Goal: Information Seeking & Learning: Check status

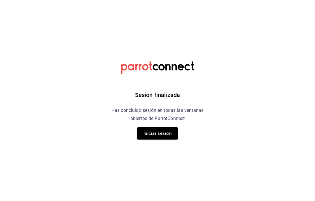
click at [161, 133] on button "Iniciar sesión" at bounding box center [157, 133] width 41 height 12
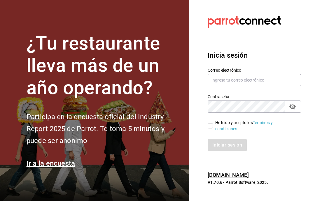
click at [243, 86] on input "text" at bounding box center [254, 80] width 93 height 12
type input "[EMAIL_ADDRESS][DOMAIN_NAME]"
click at [292, 110] on icon "passwordField" at bounding box center [292, 106] width 7 height 7
click at [211, 129] on input "He leído y acepto los Términos y condiciones." at bounding box center [210, 125] width 5 height 5
checkbox input "true"
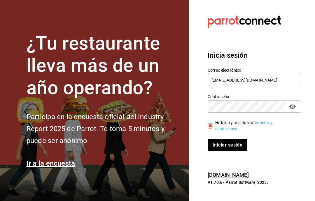
click at [237, 151] on button "Iniciar sesión" at bounding box center [228, 145] width 40 height 12
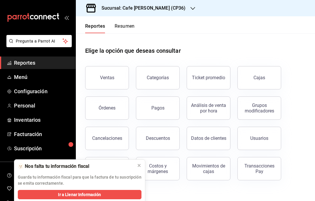
click at [169, 12] on div "Sucursal: Cafe [PERSON_NAME] (CP36)" at bounding box center [139, 8] width 117 height 16
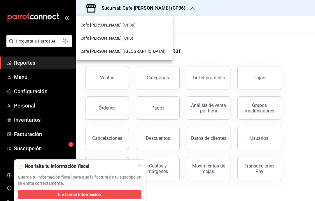
click at [136, 41] on div "Cafe [PERSON_NAME] (CP3)" at bounding box center [125, 38] width 88 height 6
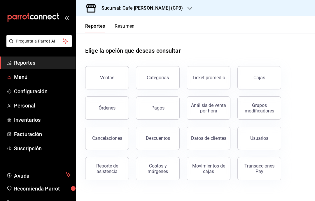
click at [24, 81] on link "Menú" at bounding box center [38, 77] width 76 height 13
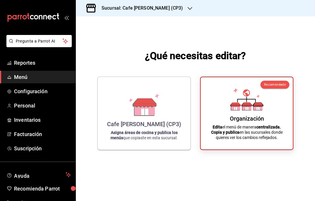
click at [152, 129] on div "Cafe Moretto (CP3) Asigna áreas de cocina y publica los menús que copiaste en e…" at bounding box center [144, 114] width 79 height 64
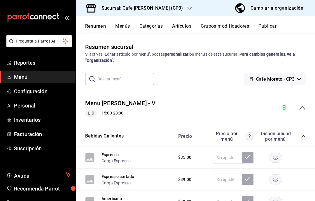
click at [100, 28] on button "Resumen" at bounding box center [95, 28] width 21 height 10
click at [166, 12] on div "Sucursal: Cafe [PERSON_NAME] (CP3)" at bounding box center [138, 8] width 114 height 16
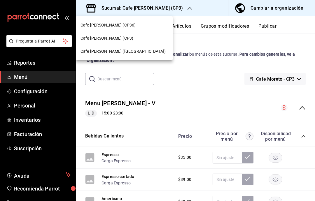
click at [141, 23] on div "Cafe Moretto (CP36)" at bounding box center [125, 25] width 88 height 6
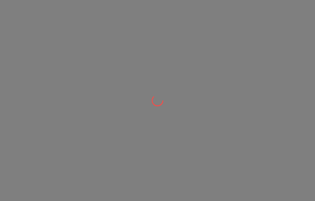
scroll to position [0, 0]
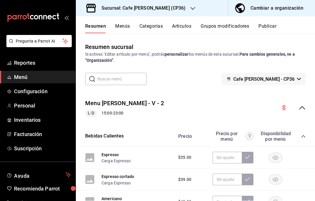
click at [169, 11] on div "Sucursal: Cafe Moretto (CP36)" at bounding box center [139, 8] width 117 height 16
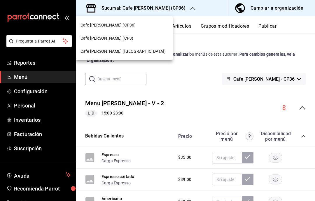
click at [136, 39] on div "Cafe Moretto (CP3)" at bounding box center [125, 38] width 88 height 6
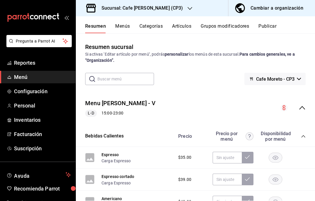
click at [43, 63] on span "Reportes" at bounding box center [42, 63] width 57 height 8
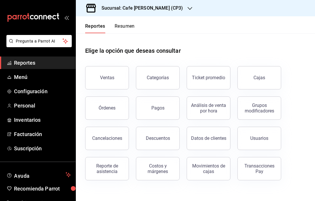
click at [264, 79] on div "Cajas" at bounding box center [259, 77] width 12 height 7
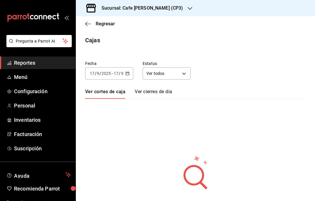
click at [34, 65] on span "Reportes" at bounding box center [42, 63] width 57 height 8
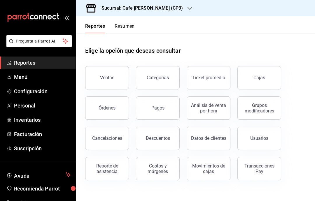
click at [108, 81] on button "Ventas" at bounding box center [107, 77] width 44 height 23
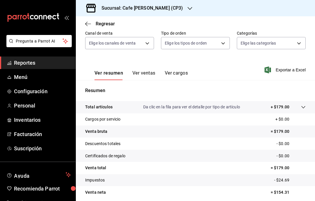
scroll to position [55, 0]
click at [177, 72] on button "Ver cargos" at bounding box center [176, 76] width 23 height 10
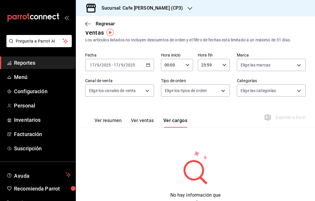
scroll to position [8, 0]
click at [86, 24] on icon "button" at bounding box center [88, 23] width 6 height 5
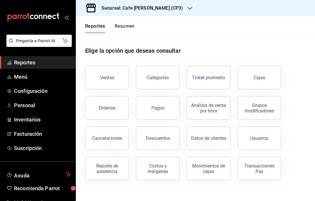
scroll to position [23, 0]
click at [101, 66] on button "Ventas" at bounding box center [107, 77] width 44 height 23
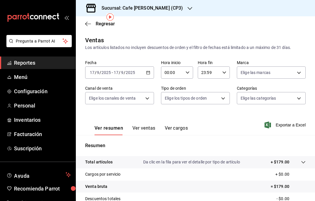
click at [147, 125] on button "Ver ventas" at bounding box center [143, 130] width 23 height 10
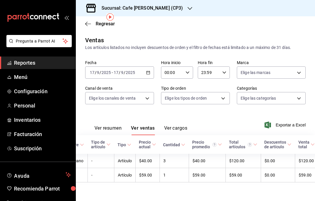
scroll to position [0, 3]
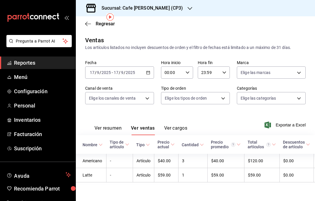
click at [314, 83] on div "Ventas Los artículos listados no incluyen descuentos de orden y el filtro de fe…" at bounding box center [195, 114] width 239 height 156
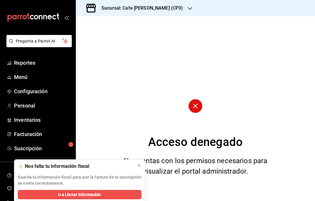
click at [136, 164] on button at bounding box center [138, 165] width 9 height 9
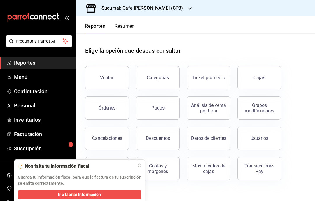
click at [139, 171] on div "Guarda tu información fiscal para que la factura de tu suscripción se emita cor…" at bounding box center [80, 178] width 124 height 16
click at [143, 165] on button at bounding box center [138, 165] width 9 height 9
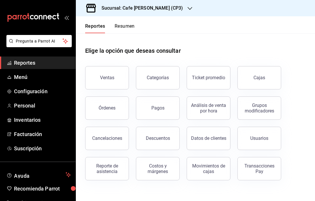
click at [108, 82] on button "Ventas" at bounding box center [107, 77] width 44 height 23
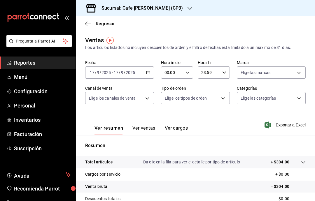
click at [147, 129] on button "Ver ventas" at bounding box center [143, 130] width 23 height 10
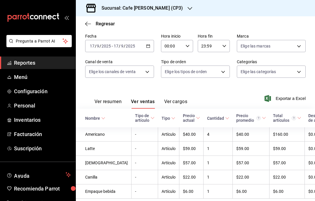
scroll to position [23, 0]
click at [313, 85] on div "Ver resumen Ver ventas Ver cargos Exportar a Excel" at bounding box center [195, 97] width 239 height 24
click at [166, 9] on div "Sucursal: Cafe Moretto (CP3)" at bounding box center [138, 8] width 114 height 16
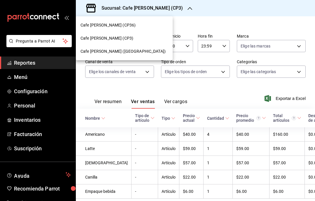
click at [138, 25] on div "Cafe Moretto (CP36)" at bounding box center [125, 25] width 88 height 6
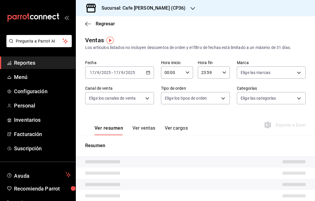
click at [190, 10] on icon "button" at bounding box center [192, 8] width 5 height 5
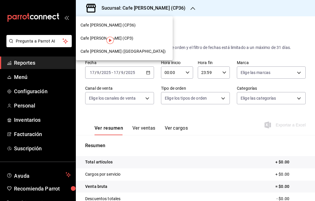
click at [137, 36] on div "Cafe Moretto (CP3)" at bounding box center [125, 38] width 88 height 6
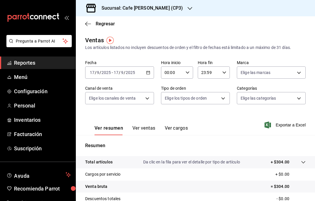
click at [149, 132] on button "Ver ventas" at bounding box center [143, 130] width 23 height 10
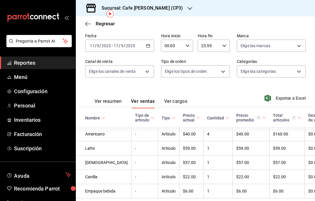
scroll to position [27, 0]
click at [117, 104] on button "Ver resumen" at bounding box center [108, 104] width 27 height 10
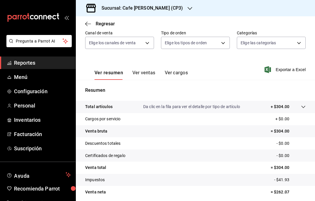
scroll to position [55, 0]
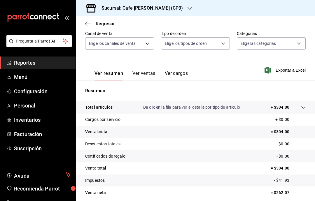
click at [89, 25] on icon "button" at bounding box center [88, 23] width 6 height 5
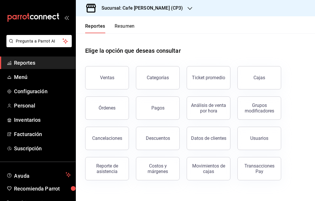
click at [19, 66] on span "Reportes" at bounding box center [42, 63] width 57 height 8
click at [107, 66] on button "Ventas" at bounding box center [107, 77] width 44 height 23
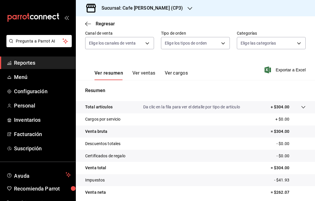
scroll to position [55, 0]
click at [143, 71] on button "Ver ventas" at bounding box center [143, 76] width 23 height 10
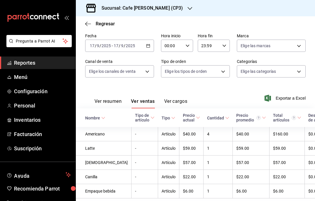
scroll to position [27, 0]
click at [113, 99] on button "Ver resumen" at bounding box center [108, 104] width 27 height 10
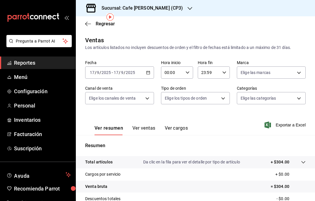
click at [45, 65] on span "Reportes" at bounding box center [42, 63] width 57 height 8
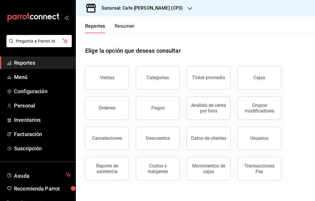
click at [105, 105] on div "Órdenes" at bounding box center [107, 108] width 17 height 6
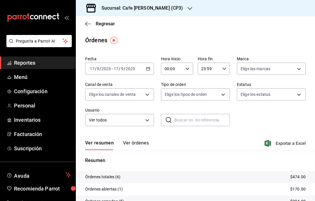
click at [137, 147] on button "Ver órdenes" at bounding box center [136, 145] width 26 height 10
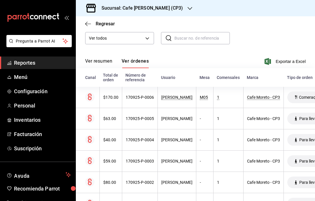
click at [104, 51] on div "Ver resumen Ver órdenes Exportar a Excel" at bounding box center [195, 59] width 221 height 17
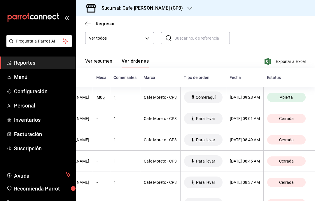
scroll to position [0, 106]
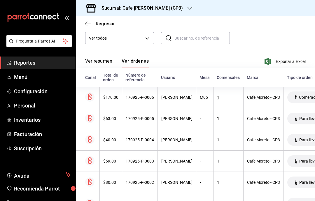
click at [148, 39] on body "Pregunta a Parrot AI Reportes Menú Configuración Personal Inventarios Facturaci…" at bounding box center [157, 100] width 315 height 201
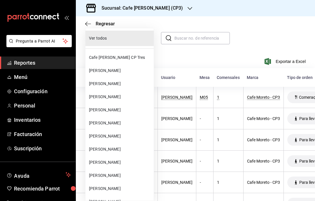
click at [132, 57] on span "Cafe Moretto CP Tres" at bounding box center [120, 58] width 62 height 6
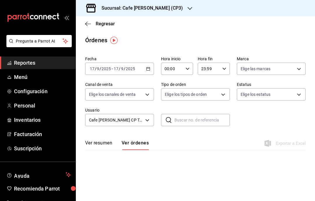
click at [134, 122] on body "Pregunta a Parrot AI Reportes Menú Configuración Personal Inventarios Facturaci…" at bounding box center [157, 100] width 315 height 201
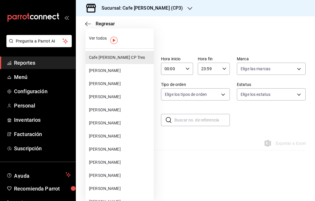
click at [184, 162] on div at bounding box center [157, 100] width 315 height 201
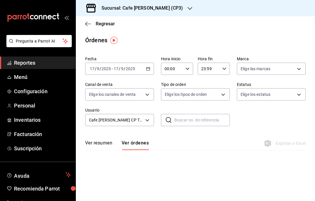
click at [103, 143] on button "Ver resumen" at bounding box center [98, 145] width 27 height 10
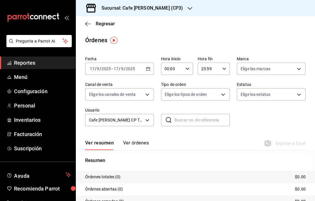
click at [147, 123] on body "Pregunta a Parrot AI Reportes Menú Configuración Personal Inventarios Facturaci…" at bounding box center [157, 100] width 315 height 201
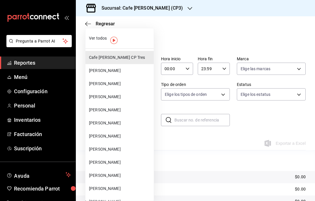
click at [93, 39] on span "Ver todos" at bounding box center [120, 38] width 62 height 6
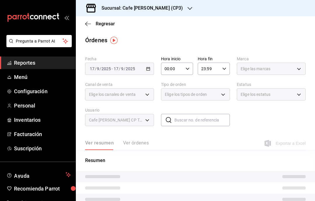
type input "ALL"
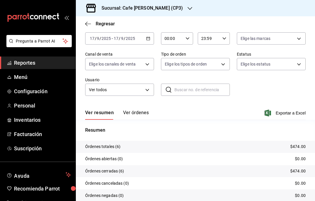
scroll to position [30, 0]
click at [40, 63] on span "Reportes" at bounding box center [42, 63] width 57 height 8
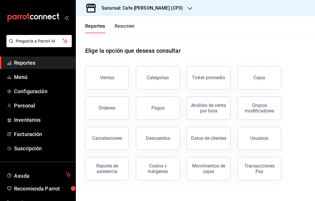
click at [115, 101] on button "Órdenes" at bounding box center [107, 108] width 44 height 23
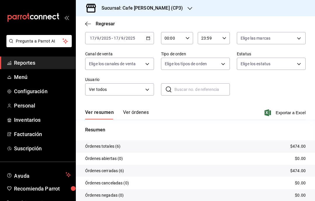
scroll to position [30, 0]
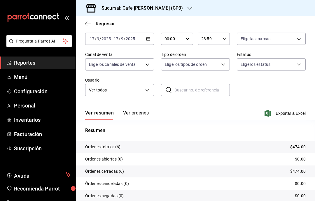
click at [141, 113] on button "Ver órdenes" at bounding box center [136, 115] width 26 height 10
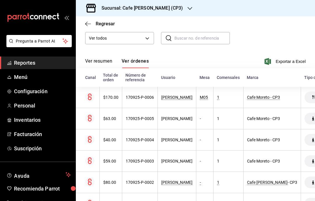
click at [23, 64] on span "Reportes" at bounding box center [42, 63] width 57 height 8
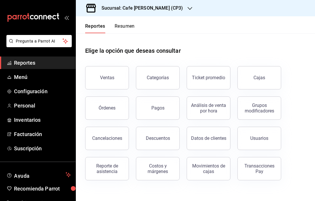
click at [98, 97] on button "Órdenes" at bounding box center [107, 108] width 44 height 23
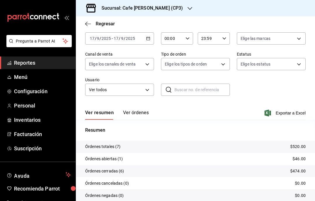
scroll to position [30, 0]
click at [133, 110] on button "Ver órdenes" at bounding box center [136, 115] width 26 height 10
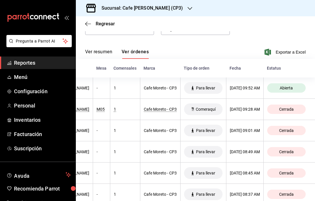
scroll to position [0, 112]
click at [18, 66] on span "Reportes" at bounding box center [42, 63] width 57 height 8
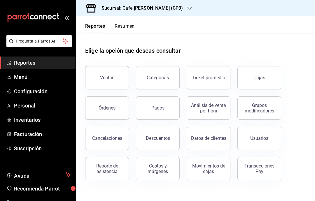
click at [104, 110] on div "Órdenes" at bounding box center [107, 108] width 17 height 6
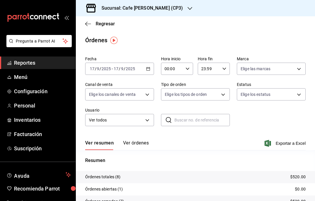
click at [132, 146] on button "Ver órdenes" at bounding box center [136, 145] width 26 height 10
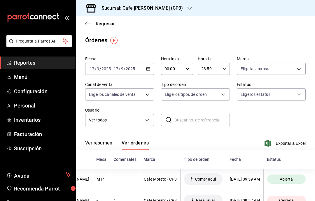
click at [97, 145] on button "Ver resumen" at bounding box center [98, 145] width 27 height 10
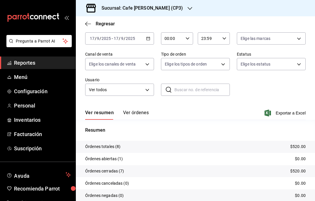
scroll to position [30, 0]
click at [159, 8] on h3 "Sucursal: Cafe Moretto (CP3)" at bounding box center [140, 8] width 86 height 7
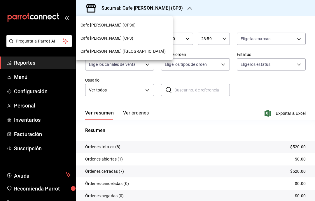
click at [137, 53] on div "Cafe Moretto (Plaza Crystal)" at bounding box center [125, 51] width 88 height 6
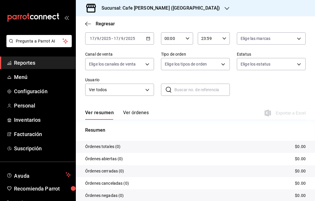
scroll to position [30, 0]
click at [144, 115] on button "Ver órdenes" at bounding box center [136, 115] width 26 height 10
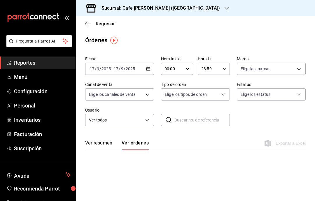
click at [107, 144] on button "Ver resumen" at bounding box center [98, 145] width 27 height 10
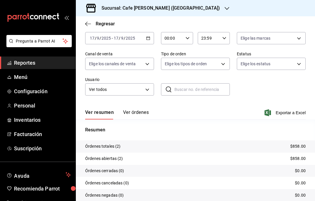
scroll to position [30, 0]
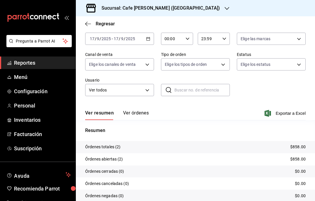
click at [137, 115] on button "Ver órdenes" at bounding box center [136, 115] width 26 height 10
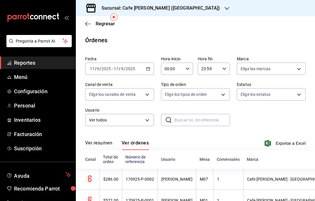
click at [32, 64] on span "Reportes" at bounding box center [42, 63] width 57 height 8
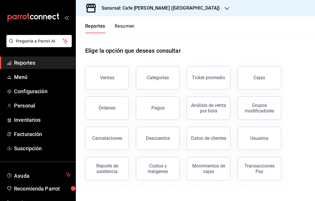
click at [105, 97] on button "Órdenes" at bounding box center [107, 108] width 44 height 23
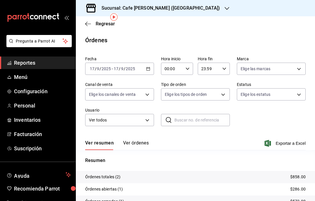
click at [140, 140] on button "Ver órdenes" at bounding box center [136, 145] width 26 height 10
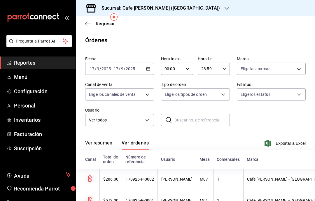
click at [20, 61] on span "Reportes" at bounding box center [42, 63] width 57 height 8
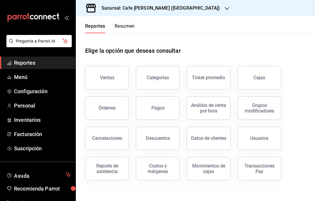
click at [108, 75] on div "Ventas" at bounding box center [107, 78] width 14 height 6
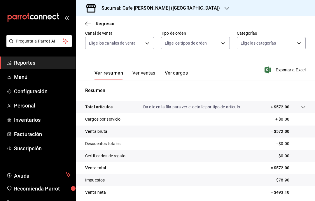
scroll to position [55, 0]
click at [138, 71] on button "Ver ventas" at bounding box center [143, 76] width 23 height 10
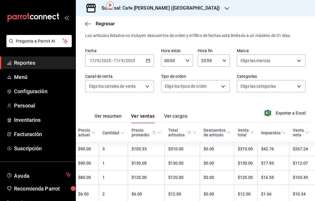
scroll to position [0, 84]
